Goal: Information Seeking & Learning: Learn about a topic

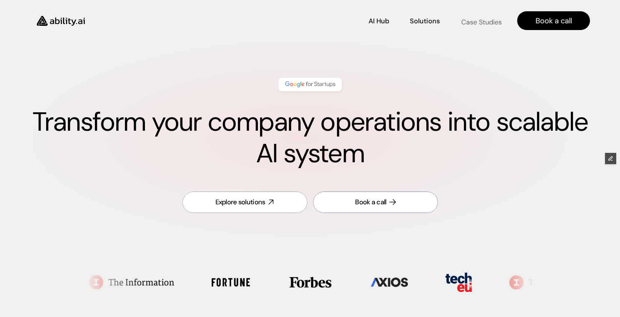
click at [479, 17] on p "Case Studies" at bounding box center [481, 21] width 41 height 9
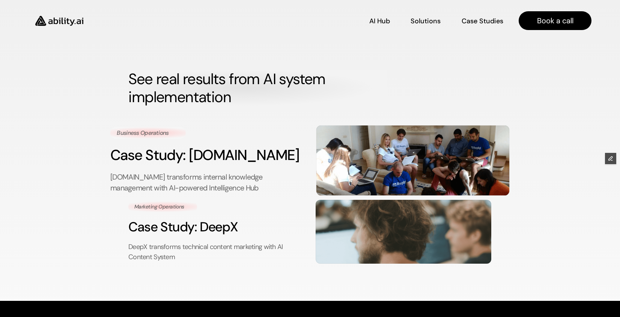
click at [189, 175] on p "Reply.io transforms internal knowledge management with AI-powered Intelligence …" at bounding box center [206, 183] width 193 height 22
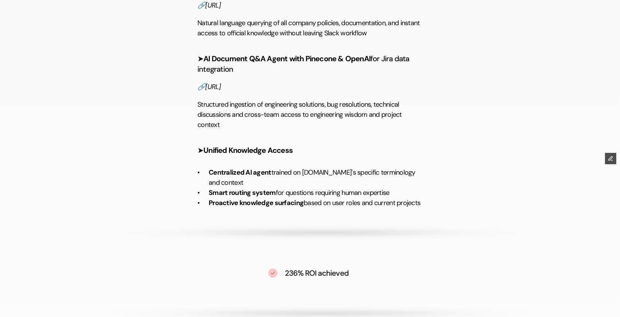
scroll to position [1379, 0]
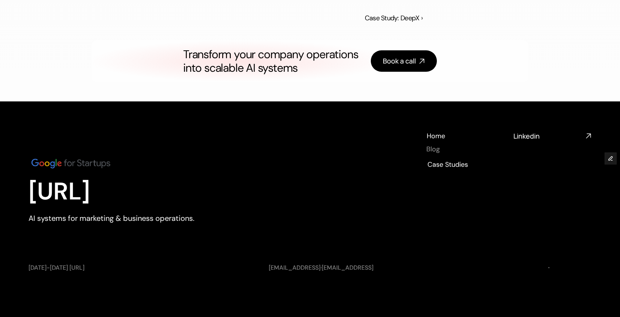
click at [435, 150] on h4 "Blog" at bounding box center [434, 148] width 14 height 9
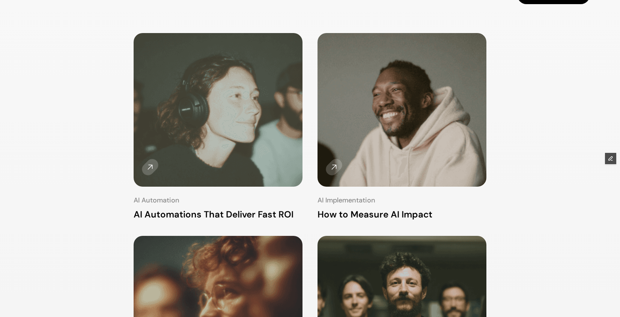
scroll to position [123, 0]
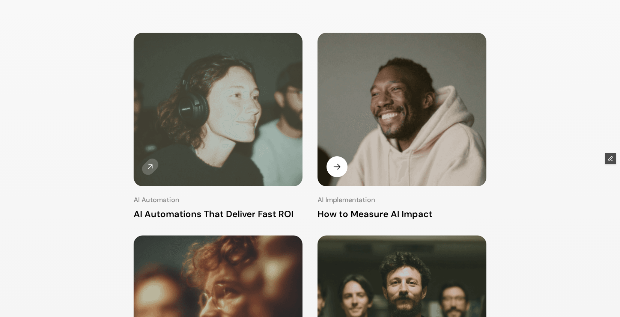
click at [410, 110] on img at bounding box center [402, 110] width 179 height 163
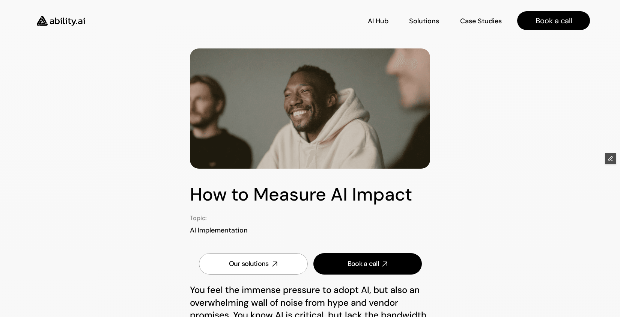
click at [62, 21] on img at bounding box center [61, 21] width 62 height 24
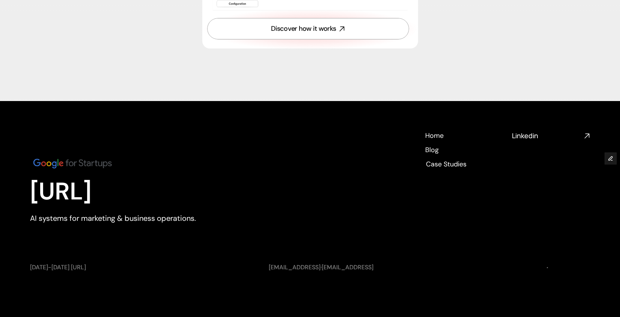
scroll to position [2781, 0]
click at [434, 148] on div "Blog Blog" at bounding box center [432, 149] width 14 height 8
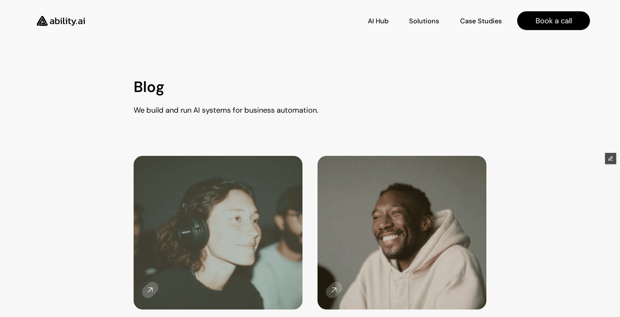
click at [64, 13] on img at bounding box center [61, 21] width 62 height 24
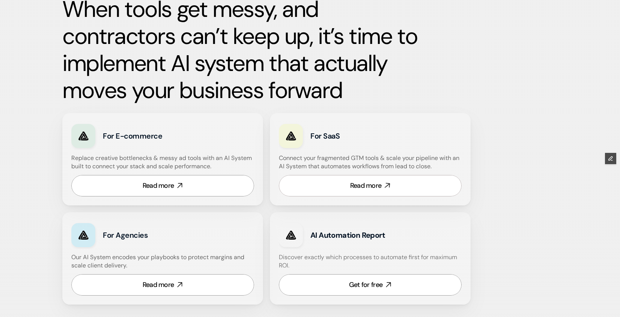
scroll to position [374, 0]
click at [364, 181] on div "Read more" at bounding box center [366, 185] width 32 height 9
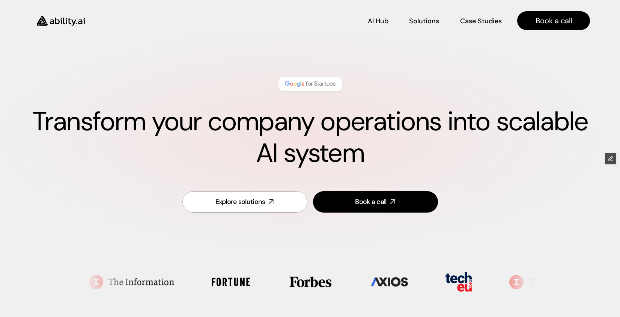
scroll to position [0, 0]
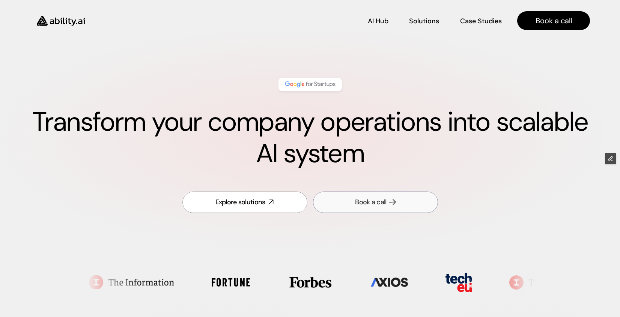
click at [366, 198] on div "Book a call" at bounding box center [370, 202] width 31 height 9
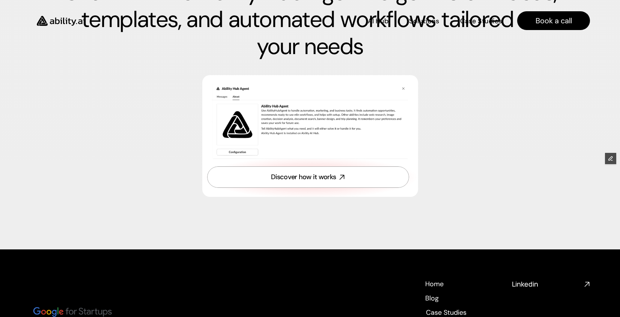
scroll to position [2610, 0]
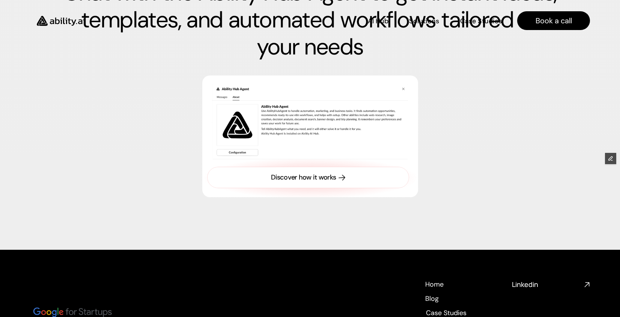
click at [300, 188] on link "Discover how it works" at bounding box center [308, 177] width 202 height 21
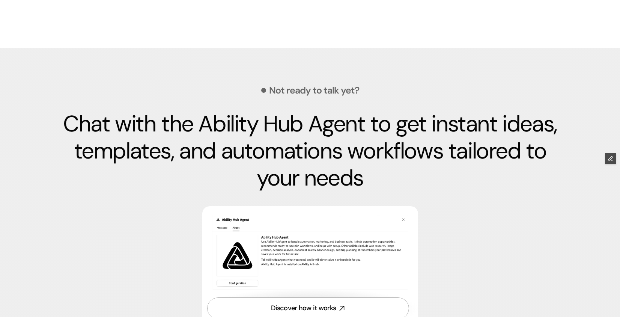
click at [309, 7] on div "AI Hub AI Hub Solutions Solutions Case Studies Case Studies Book a call" at bounding box center [310, 16] width 620 height 33
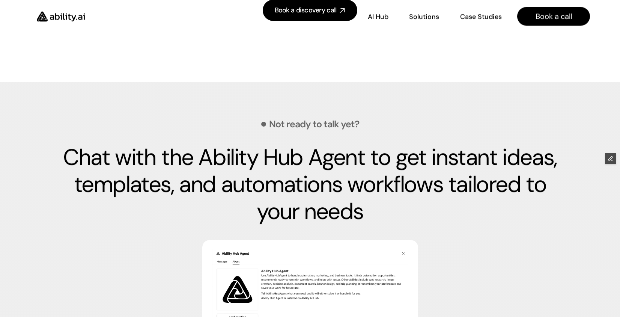
click at [306, 26] on nav "AI Hub AI Hub Solutions Solutions Case Studies Case Studies Book a call" at bounding box center [342, 16] width 495 height 19
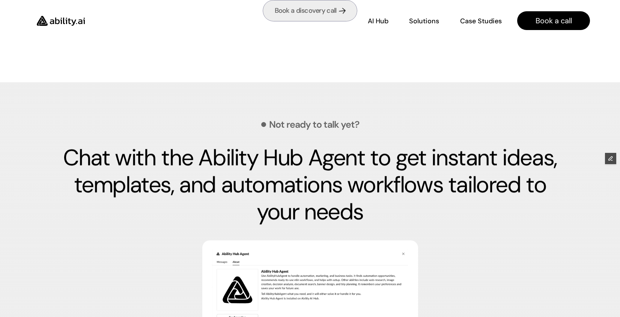
click at [306, 21] on link "Book a discovery call" at bounding box center [310, 10] width 95 height 21
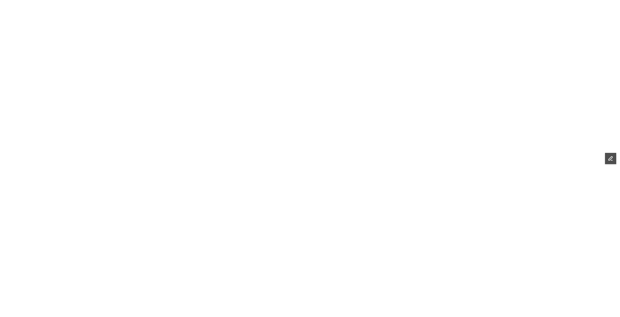
scroll to position [24, 0]
